Goal: Task Accomplishment & Management: Manage account settings

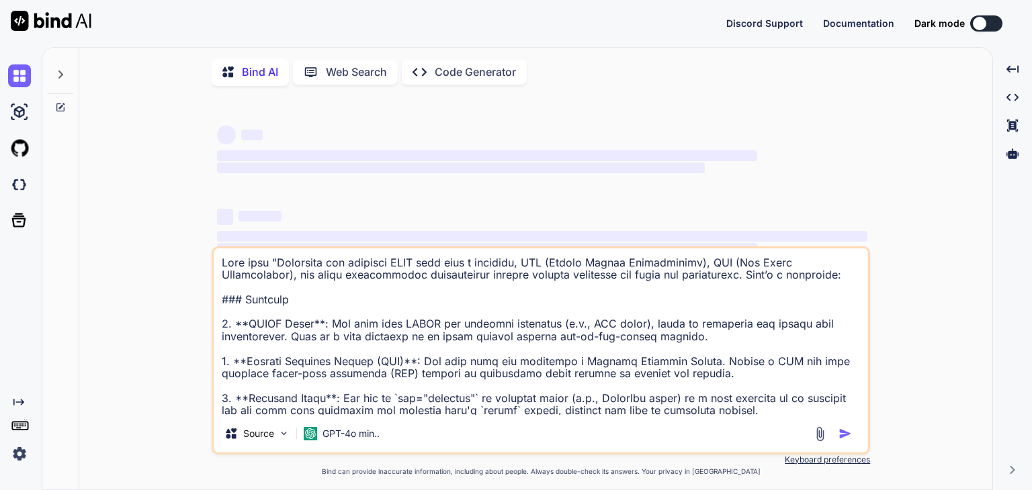
click at [19, 458] on img at bounding box center [19, 454] width 23 height 23
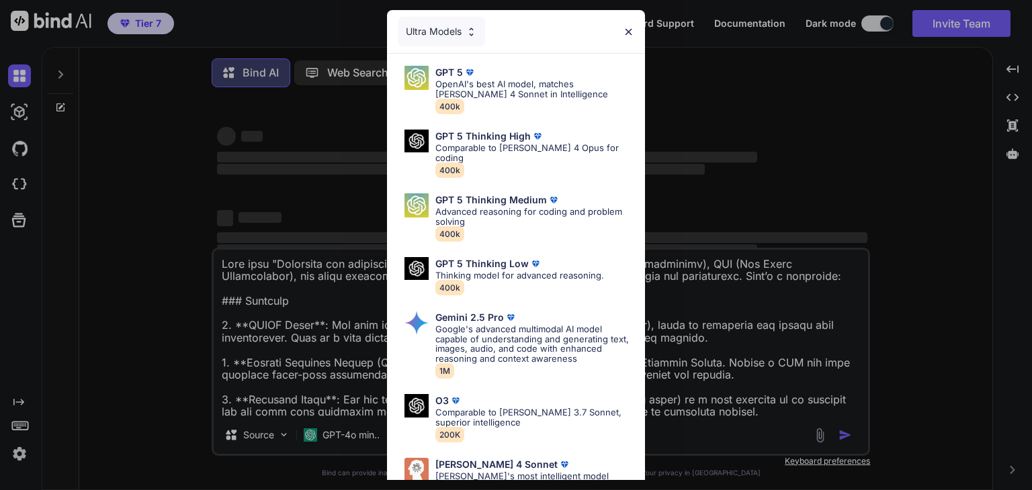
type textarea "x"
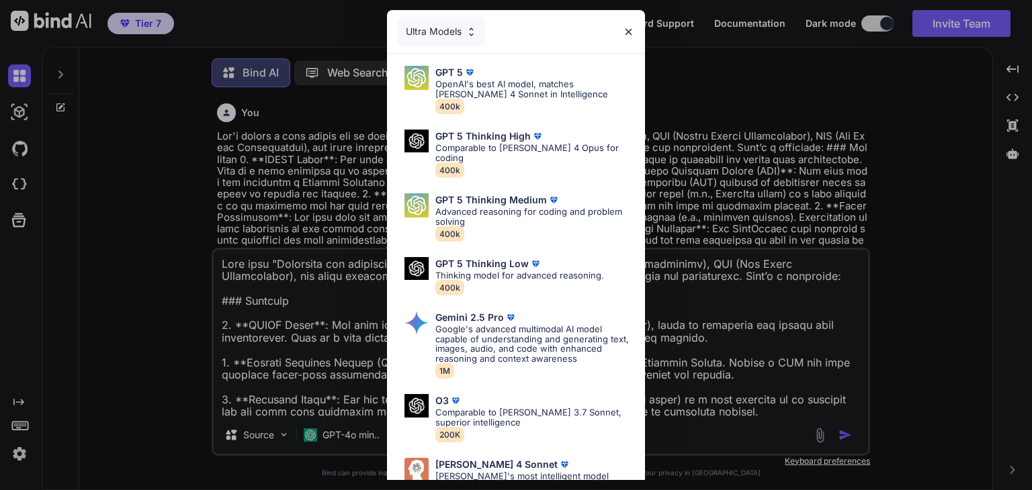
scroll to position [5, 0]
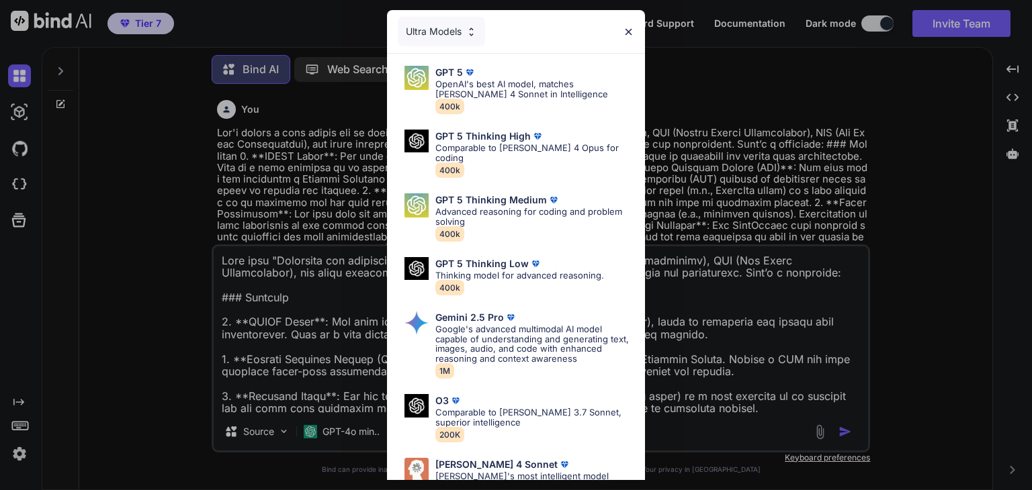
click at [934, 27] on div "Ultra Models GPT 5 OpenAI's best AI model, matches [PERSON_NAME] 4 Sonnet in In…" at bounding box center [516, 245] width 1032 height 490
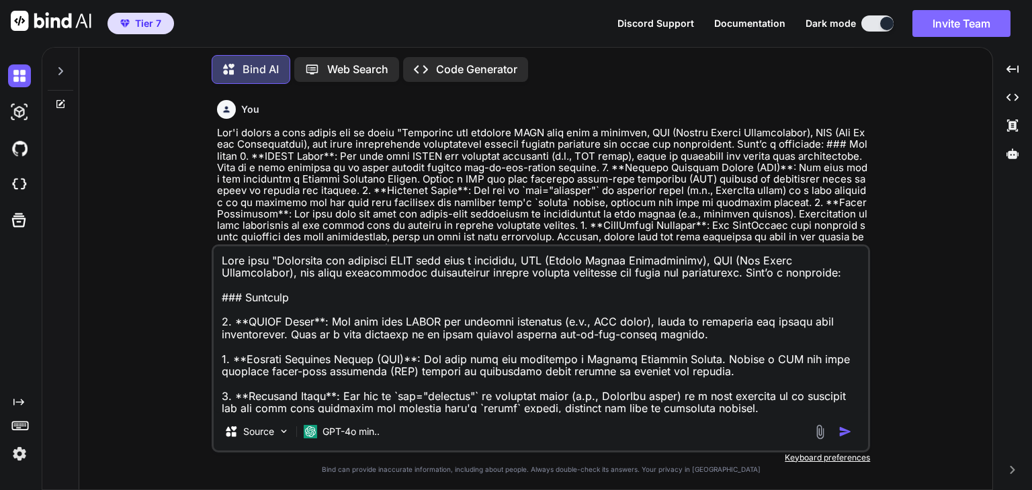
click at [934, 28] on button "Invite Team" at bounding box center [961, 23] width 98 height 27
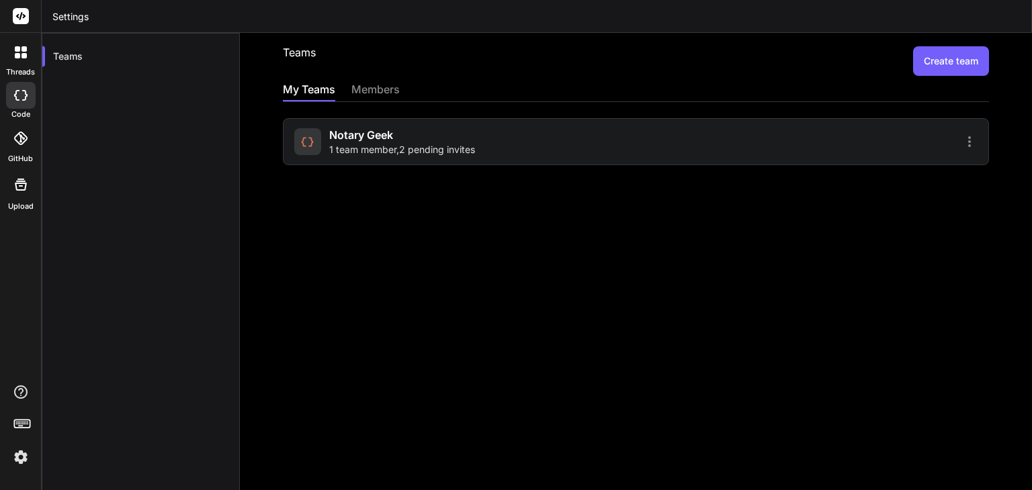
click at [510, 151] on div "Notary Geek 1 team member , 2 pending invites" at bounding box center [463, 142] width 338 height 30
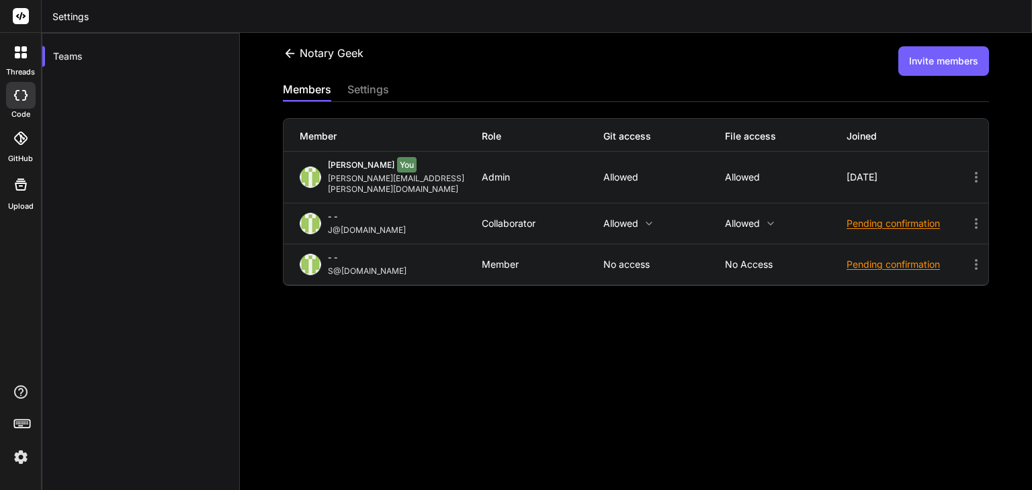
click at [493, 342] on div "Notary Geek Invite members members settings Member Role Git access File access …" at bounding box center [636, 262] width 792 height 458
click at [390, 294] on div "Notary Geek Invite members members settings Member Role Git access File access …" at bounding box center [636, 262] width 792 height 458
click at [442, 302] on div "Notary Geek Invite members members settings Member Role Git access File access …" at bounding box center [636, 262] width 792 height 458
click at [476, 299] on div "Notary Geek Invite members members settings Member Role Git access File access …" at bounding box center [636, 262] width 792 height 458
click at [503, 300] on div "Notary Geek Invite members members settings Member Role Git access File access …" at bounding box center [636, 262] width 792 height 458
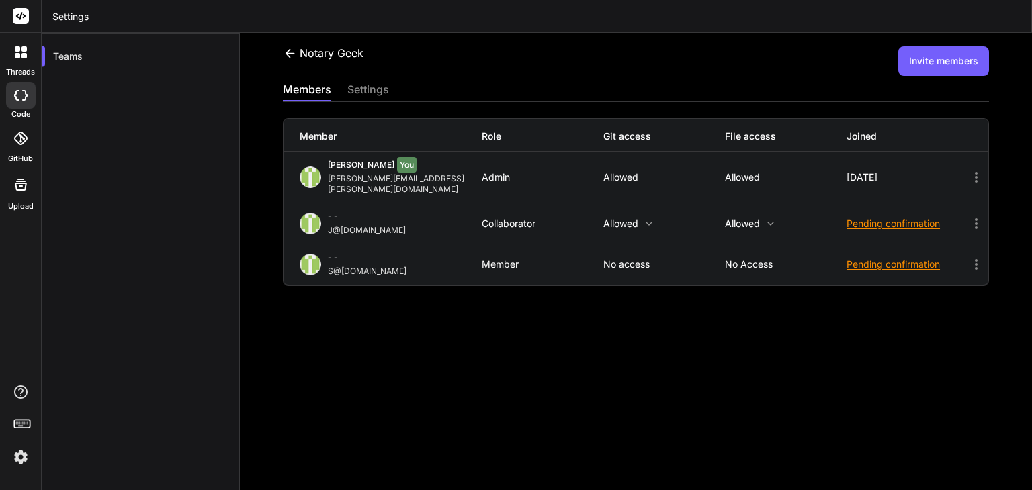
click at [532, 299] on div "Notary Geek Invite members members settings Member Role Git access File access …" at bounding box center [636, 262] width 792 height 458
click at [645, 218] on icon at bounding box center [649, 223] width 11 height 11
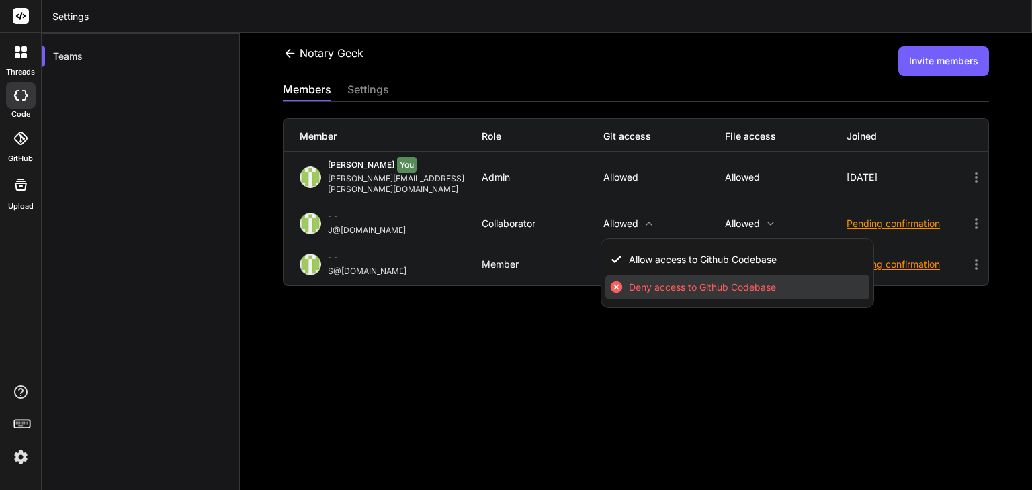
click at [680, 281] on span "Deny access to Github Codebase" at bounding box center [702, 287] width 147 height 13
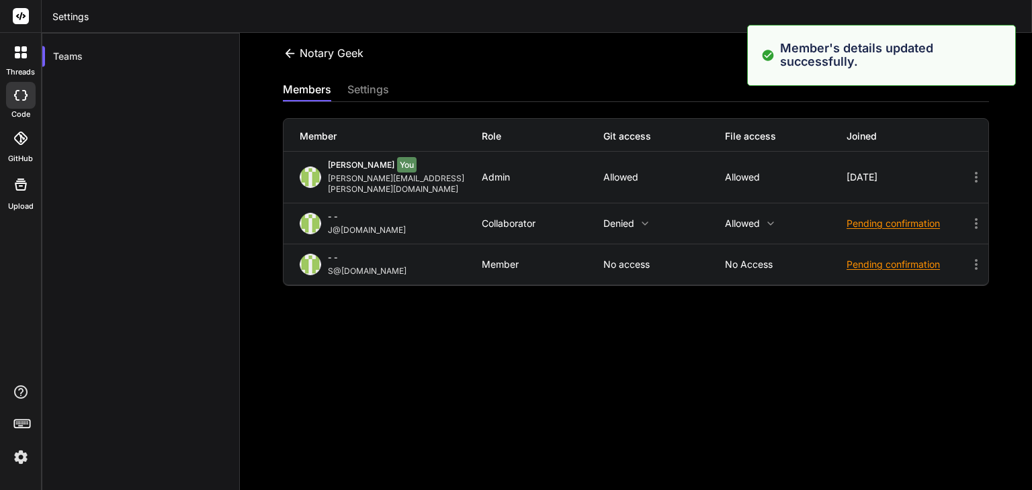
click at [768, 218] on icon at bounding box center [770, 223] width 11 height 11
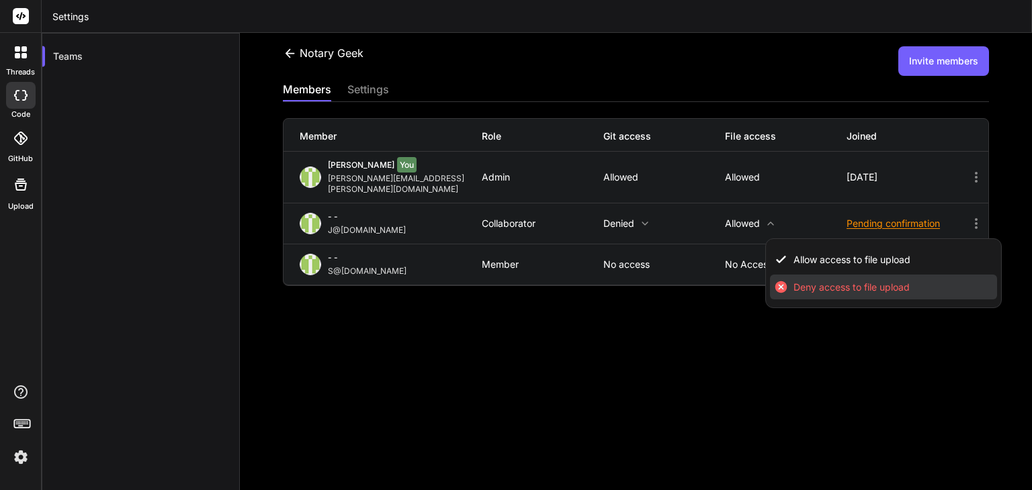
click at [793, 281] on span "Deny access to file upload" at bounding box center [851, 287] width 116 height 13
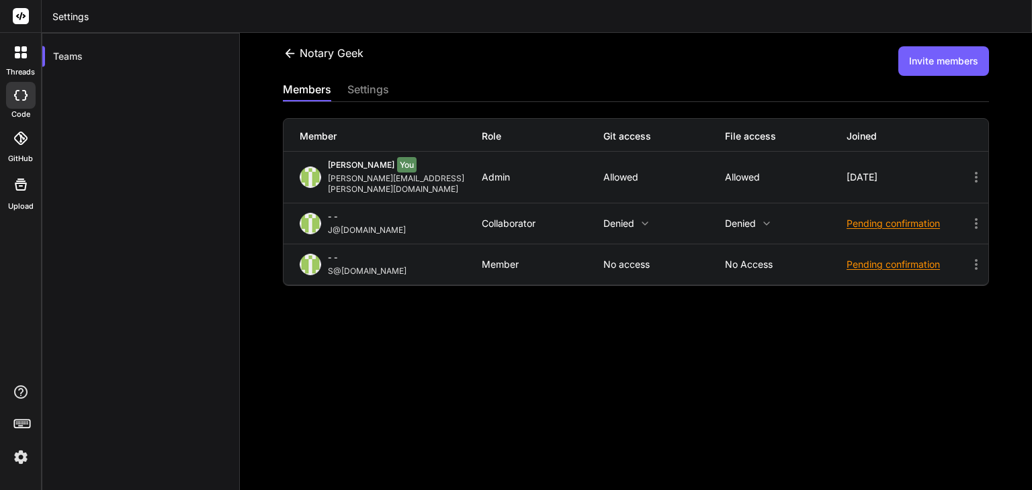
click at [761, 218] on icon at bounding box center [766, 223] width 11 height 11
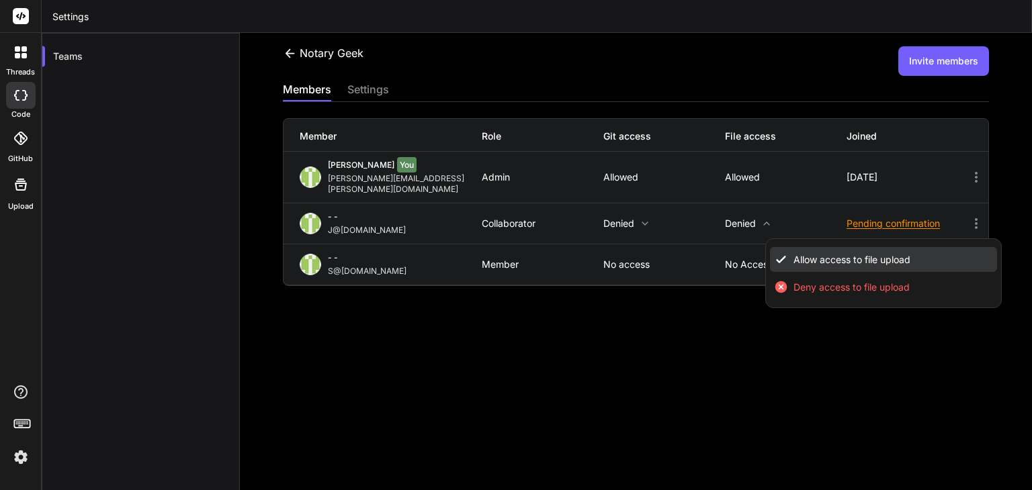
click at [793, 253] on span "Allow access to file upload" at bounding box center [851, 259] width 117 height 13
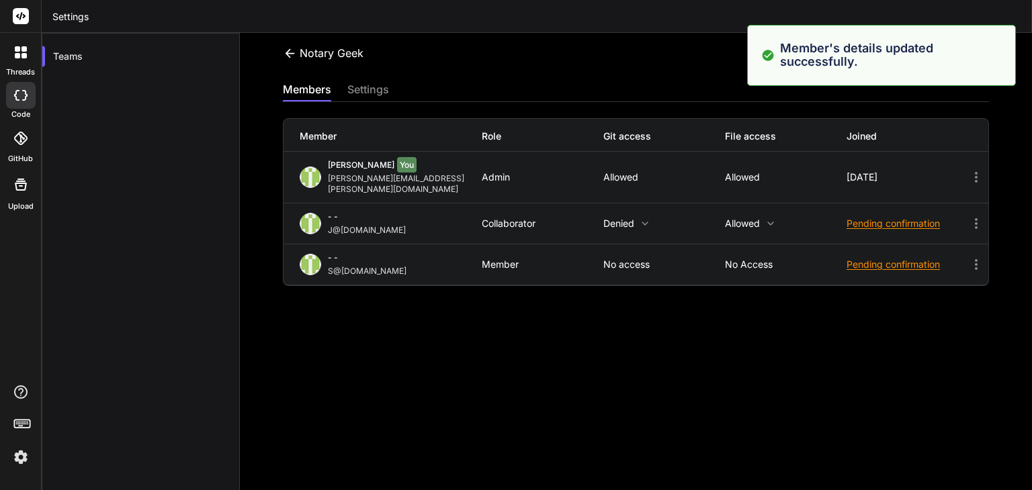
click at [764, 259] on p "No access" at bounding box center [786, 264] width 122 height 11
click at [754, 259] on p "No access" at bounding box center [786, 264] width 122 height 11
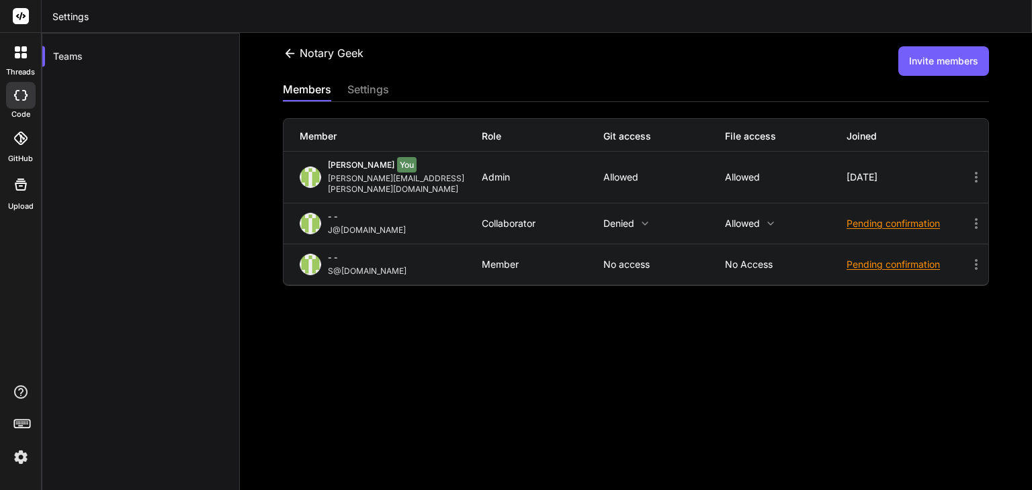
click at [765, 218] on icon at bounding box center [770, 223] width 11 height 11
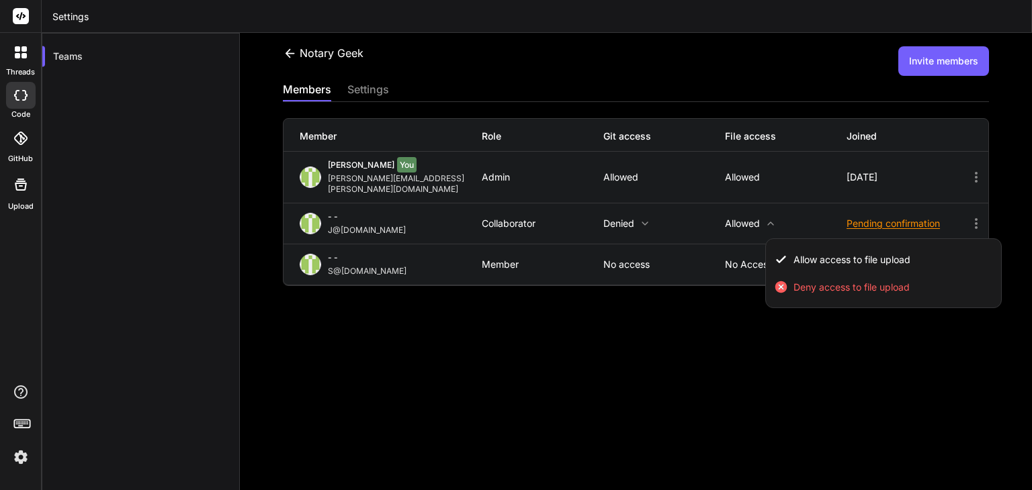
click at [689, 305] on div at bounding box center [516, 245] width 1032 height 490
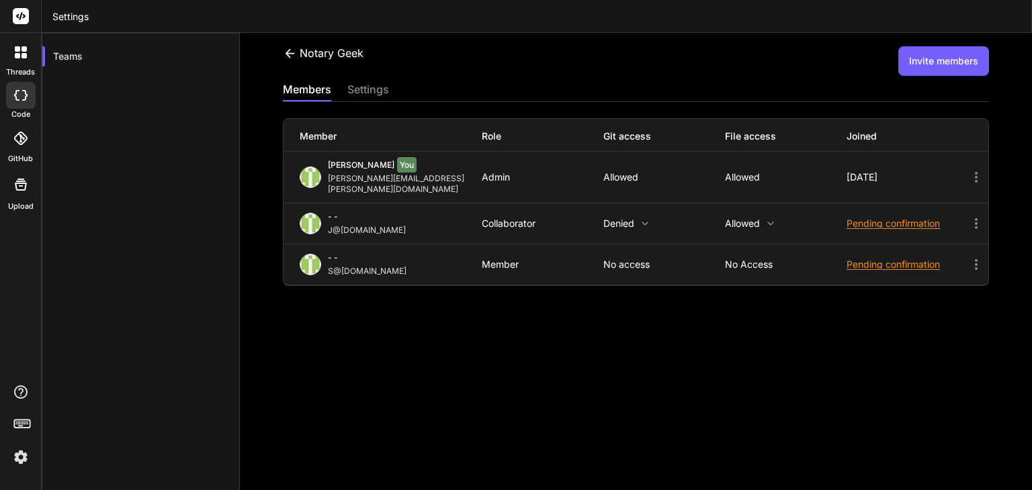
click at [646, 259] on p "No access" at bounding box center [664, 264] width 122 height 11
click at [627, 259] on p "No access" at bounding box center [664, 264] width 122 height 11
drag, startPoint x: 610, startPoint y: 253, endPoint x: 649, endPoint y: 253, distance: 39.0
click at [648, 259] on p "No access" at bounding box center [664, 264] width 122 height 11
click at [649, 259] on p "No access" at bounding box center [664, 264] width 122 height 11
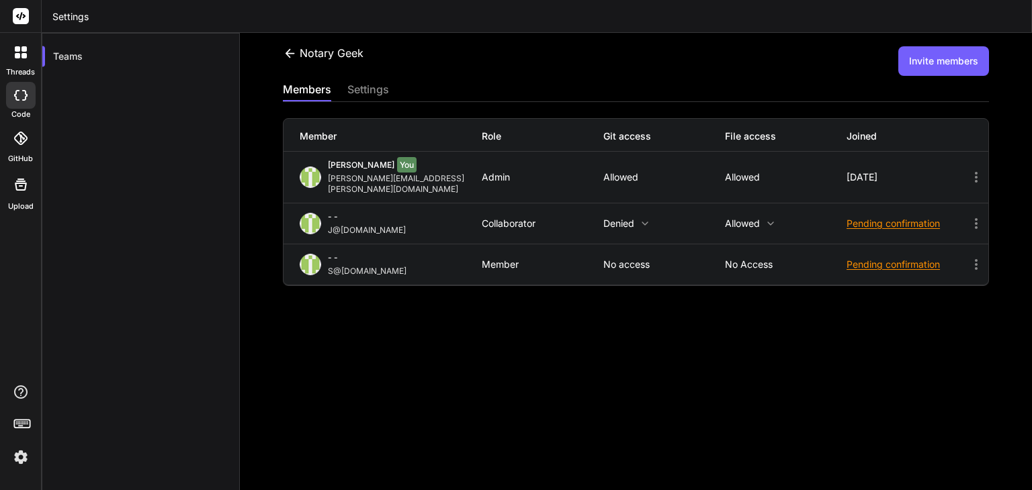
drag, startPoint x: 643, startPoint y: 249, endPoint x: 670, endPoint y: 255, distance: 27.4
click at [646, 259] on p "No access" at bounding box center [664, 264] width 122 height 11
click at [670, 259] on p "No access" at bounding box center [664, 264] width 122 height 11
click at [740, 259] on p "No access" at bounding box center [786, 264] width 122 height 11
click at [756, 259] on p "No access" at bounding box center [786, 264] width 122 height 11
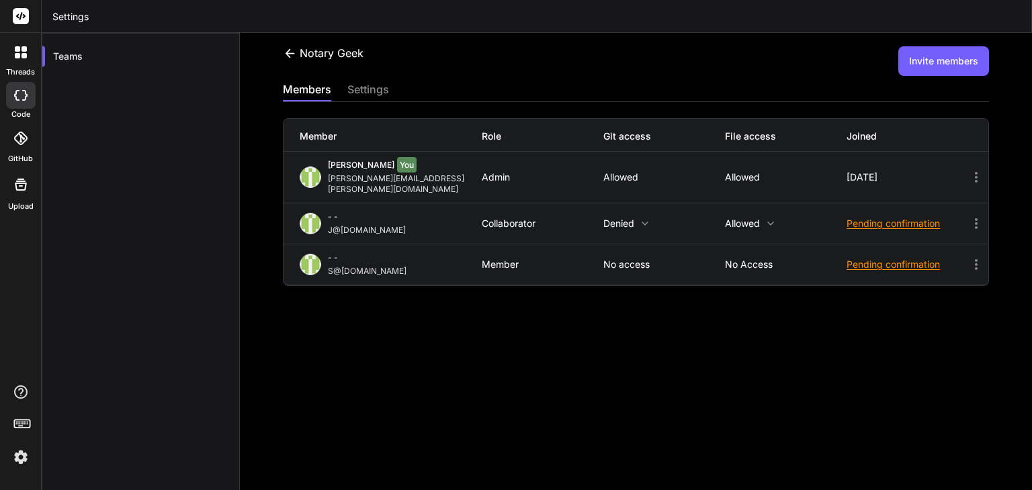
click at [767, 259] on p "No access" at bounding box center [786, 264] width 122 height 11
drag, startPoint x: 769, startPoint y: 253, endPoint x: 757, endPoint y: 253, distance: 11.4
click at [769, 259] on p "No access" at bounding box center [786, 264] width 122 height 11
drag, startPoint x: 757, startPoint y: 253, endPoint x: 731, endPoint y: 253, distance: 26.2
click at [731, 259] on p "No access" at bounding box center [786, 264] width 122 height 11
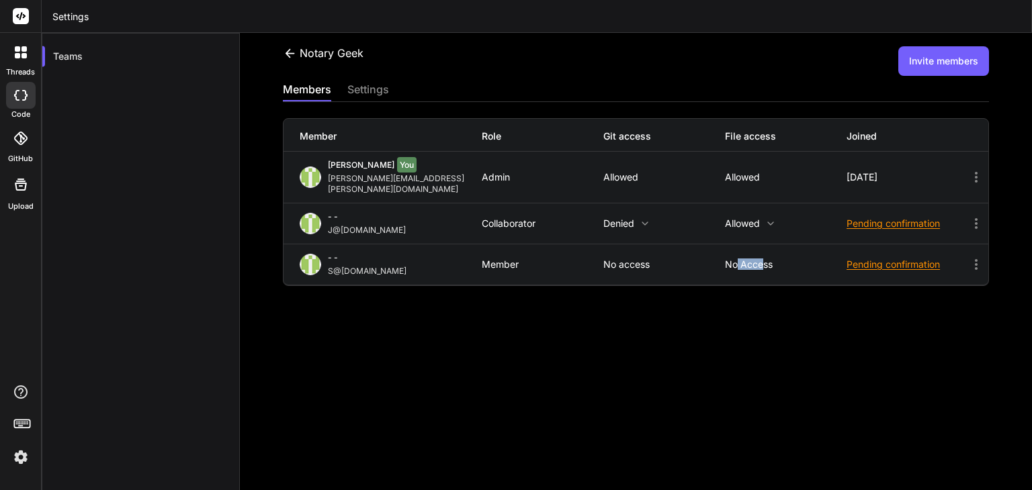
click at [731, 259] on p "No access" at bounding box center [786, 264] width 122 height 11
click at [748, 259] on p "No access" at bounding box center [786, 264] width 122 height 11
click at [760, 259] on p "No access" at bounding box center [786, 264] width 122 height 11
click at [728, 259] on p "No access" at bounding box center [786, 264] width 122 height 11
click at [742, 259] on p "No access" at bounding box center [786, 264] width 122 height 11
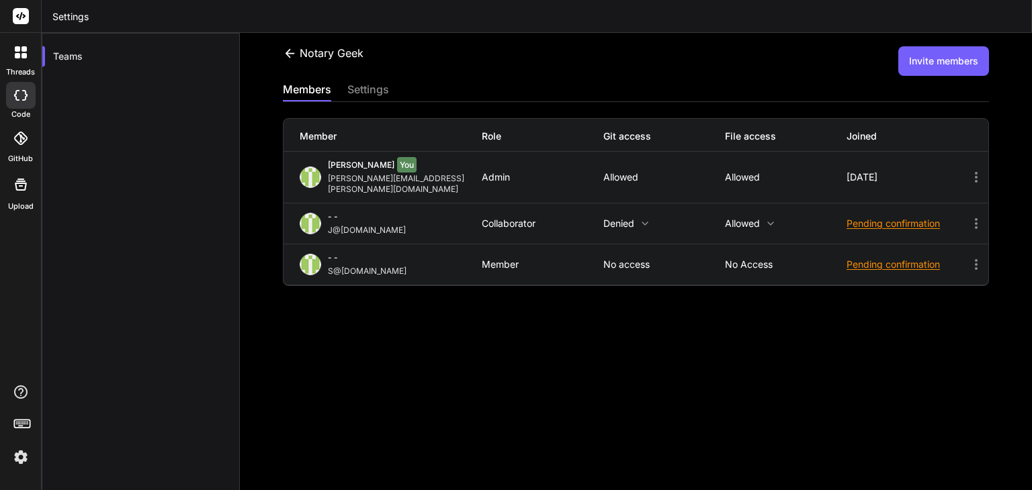
click at [747, 259] on p "No access" at bounding box center [786, 264] width 122 height 11
click at [733, 259] on p "No access" at bounding box center [786, 264] width 122 height 11
click at [732, 259] on p "No access" at bounding box center [786, 264] width 122 height 11
click at [738, 259] on p "No access" at bounding box center [786, 264] width 122 height 11
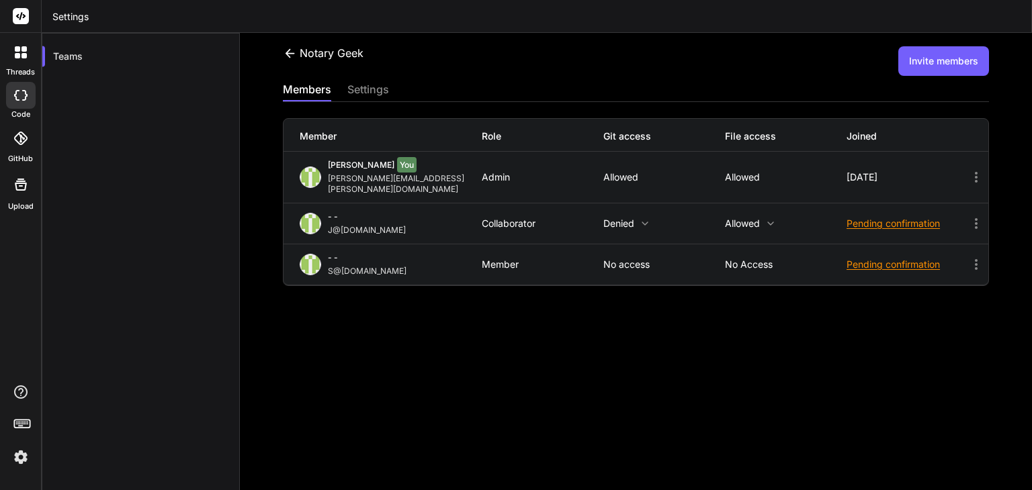
click at [721, 277] on div "Notary Geek Invite members members settings Member Role Git access File access …" at bounding box center [636, 262] width 792 height 458
click at [970, 257] on icon at bounding box center [976, 265] width 16 height 16
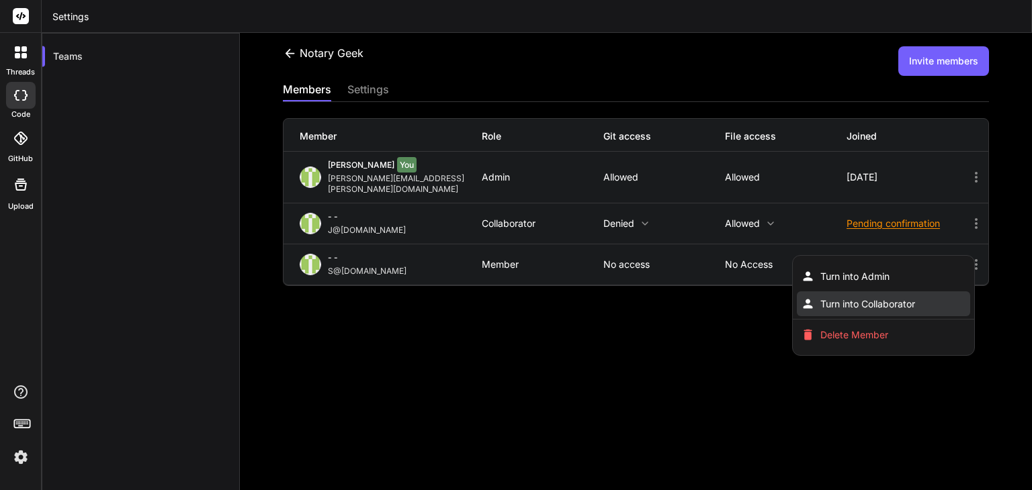
click at [855, 292] on li "Turn into Collaborator" at bounding box center [883, 304] width 173 height 25
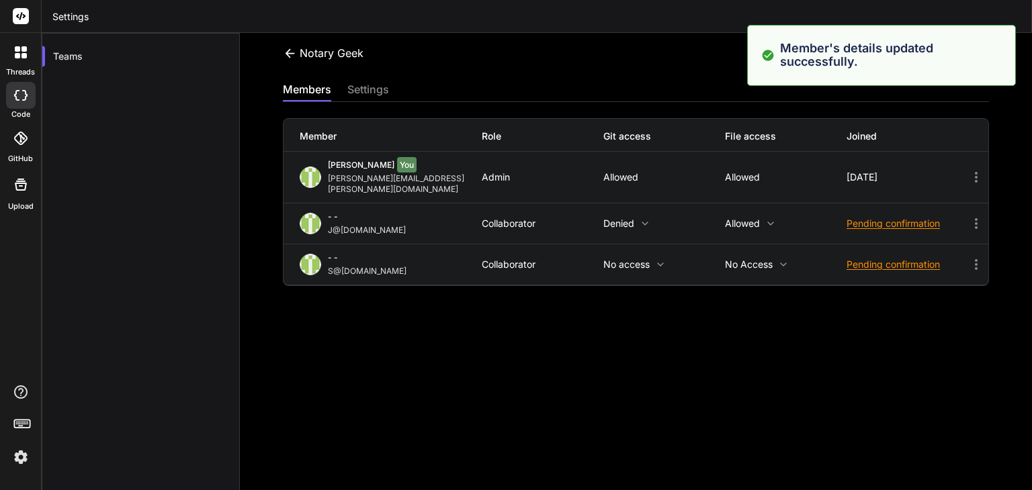
click at [765, 247] on div "- - S@[DOMAIN_NAME] Collaborator No access No access Pending confirmation" at bounding box center [636, 265] width 705 height 40
click at [778, 259] on icon at bounding box center [783, 264] width 11 height 11
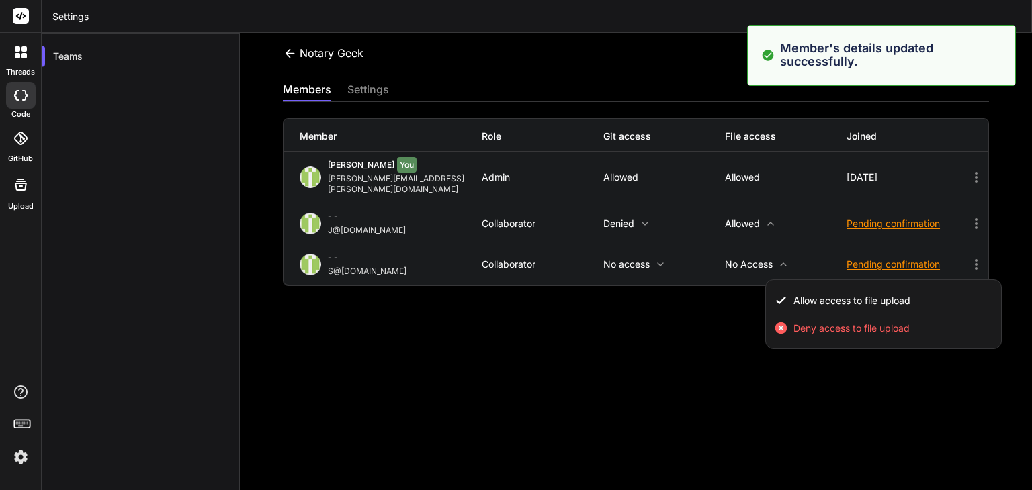
click at [728, 275] on div at bounding box center [516, 245] width 1032 height 490
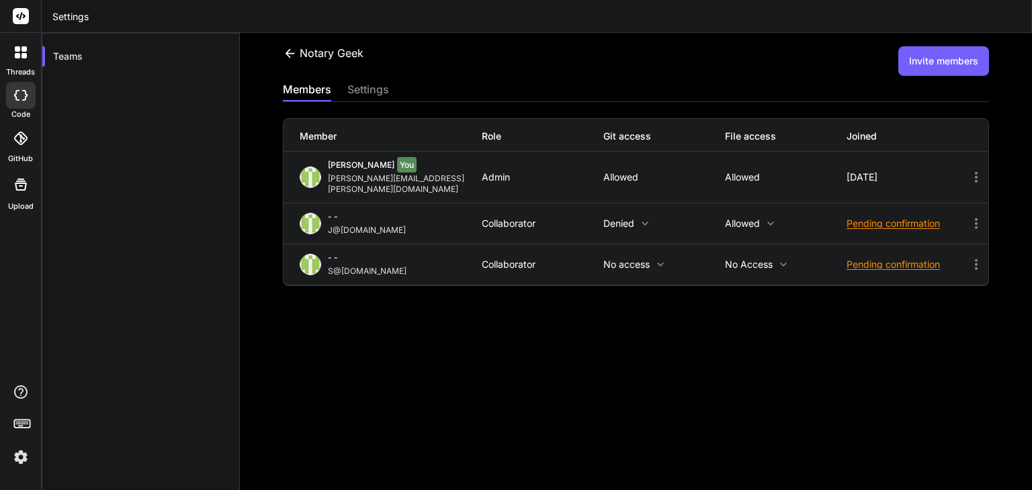
click at [780, 259] on icon at bounding box center [783, 264] width 11 height 11
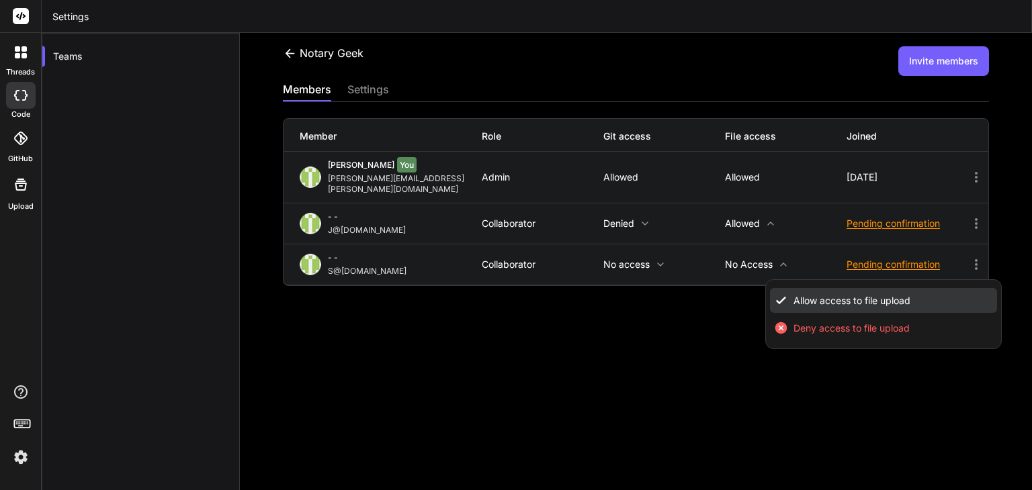
click at [796, 294] on span "Allow access to file upload" at bounding box center [851, 300] width 117 height 13
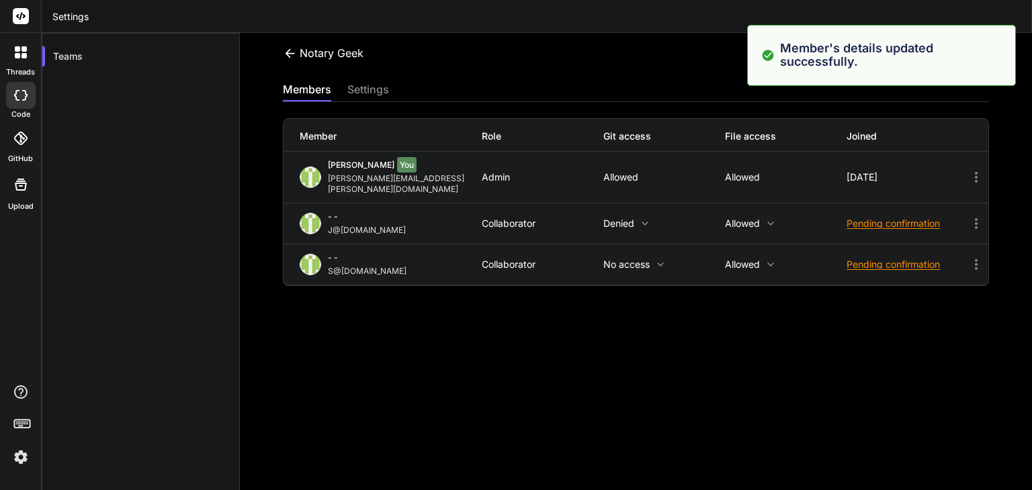
click at [750, 290] on div "Notary Geek Invite members members settings Member Role Git access File access …" at bounding box center [636, 262] width 792 height 458
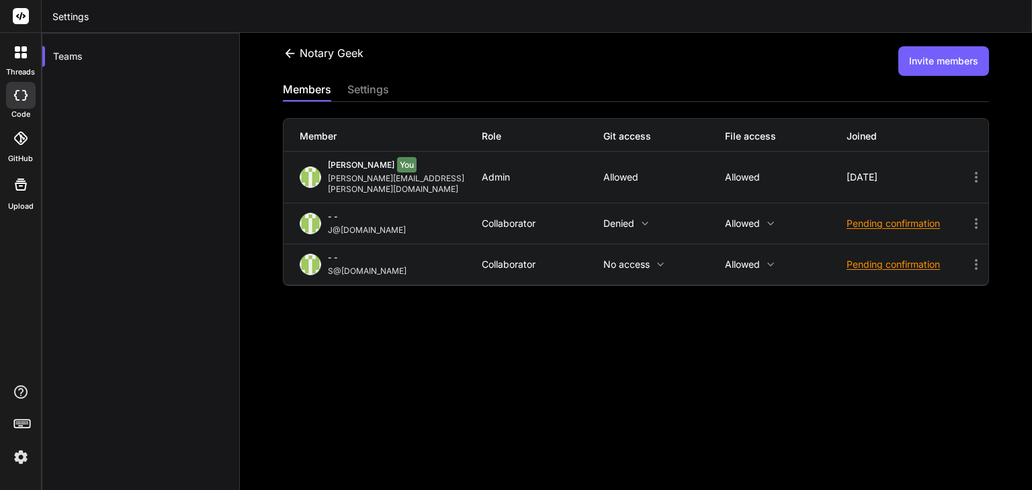
click at [605, 294] on div "Notary Geek Invite members members settings Member Role Git access File access …" at bounding box center [636, 262] width 792 height 458
